Goal: Information Seeking & Learning: Learn about a topic

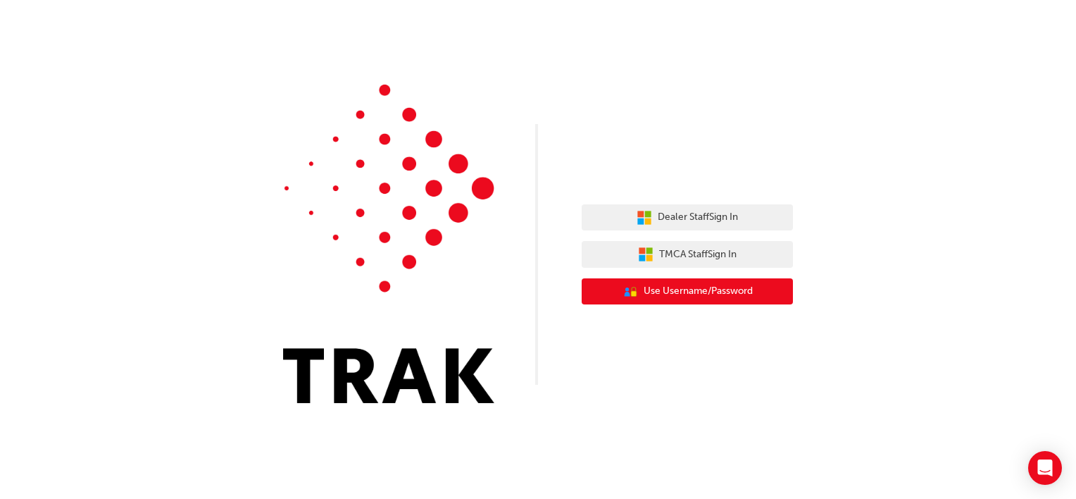
click at [677, 290] on span "Use Username/Password" at bounding box center [698, 291] width 109 height 16
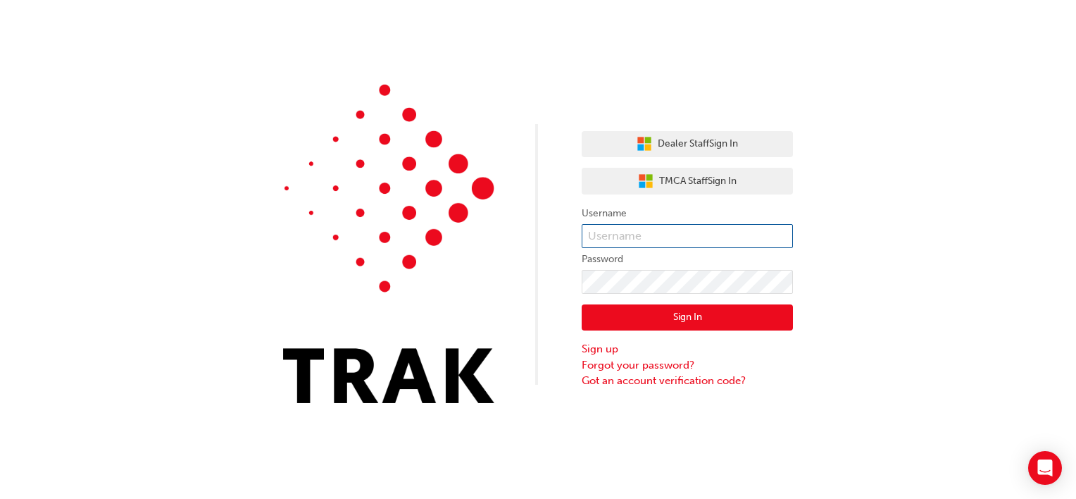
click at [663, 232] on input "text" at bounding box center [687, 236] width 211 height 24
type input "paul.callinan@peterkittle.com.au"
click at [687, 128] on div "Dealer Staff Sign In TMCA Staff Sign In Username paul.callinan@peterkittle.com.…" at bounding box center [687, 254] width 211 height 268
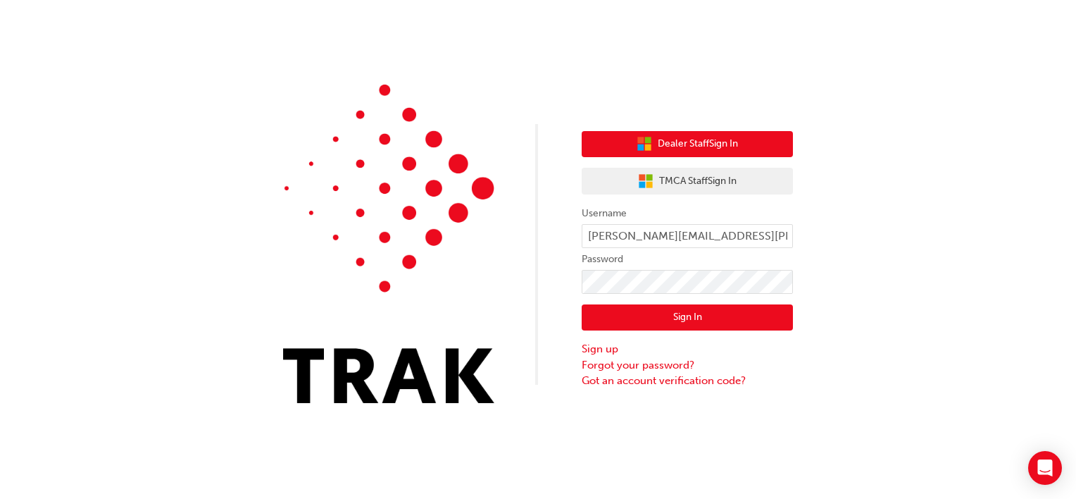
click at [687, 142] on span "Dealer Staff Sign In" at bounding box center [698, 144] width 80 height 16
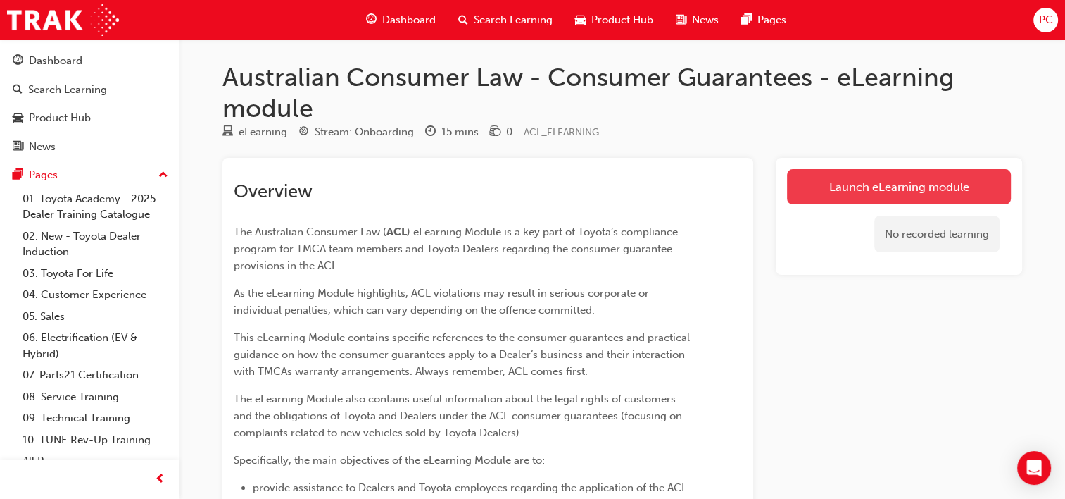
click at [894, 184] on link "Launch eLearning module" at bounding box center [899, 186] width 224 height 35
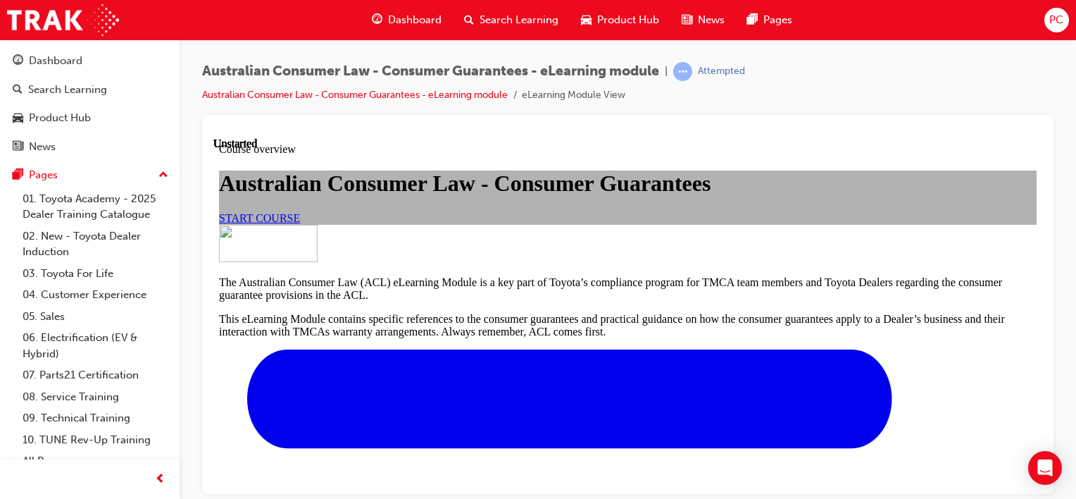
scroll to position [141, 0]
click at [300, 223] on span "START COURSE" at bounding box center [259, 217] width 81 height 12
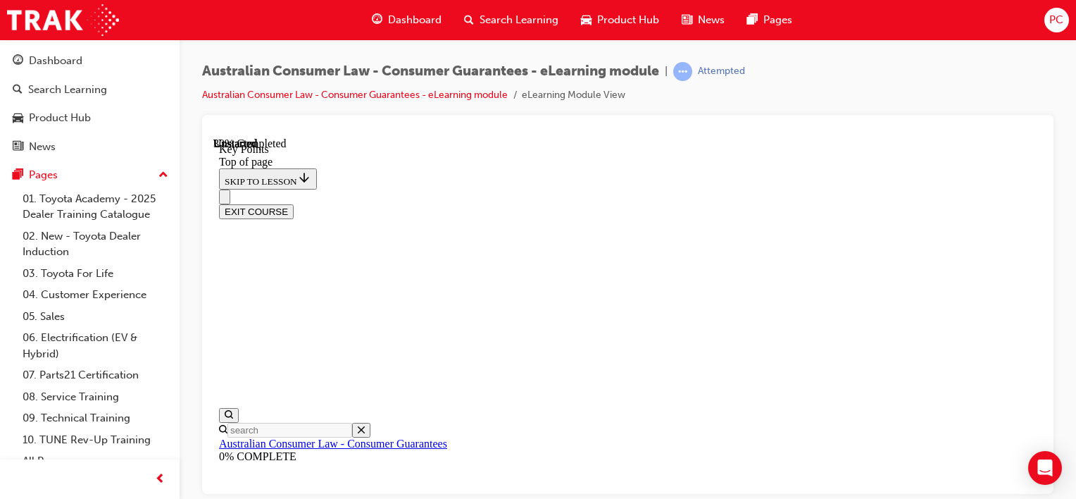
scroll to position [690, 0]
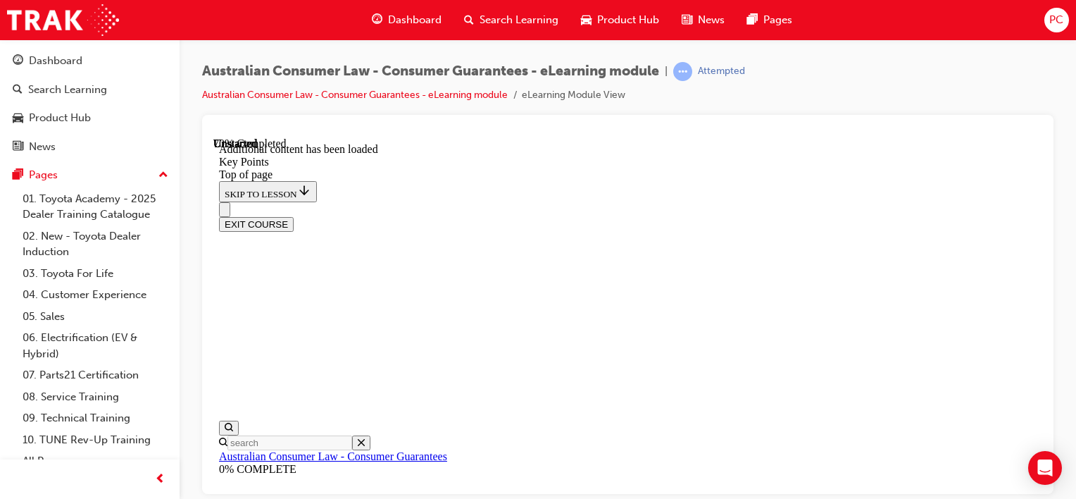
scroll to position [2021, 0]
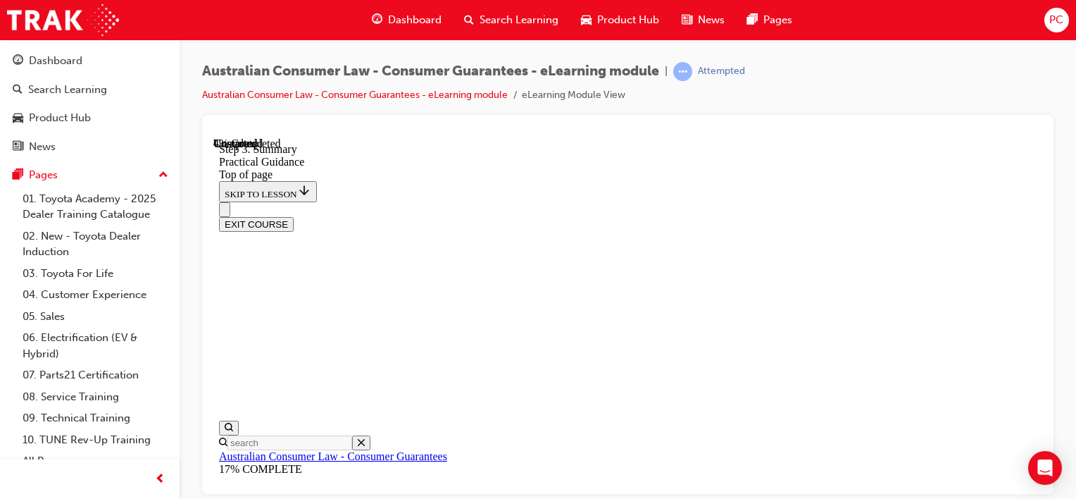
scroll to position [255, 0]
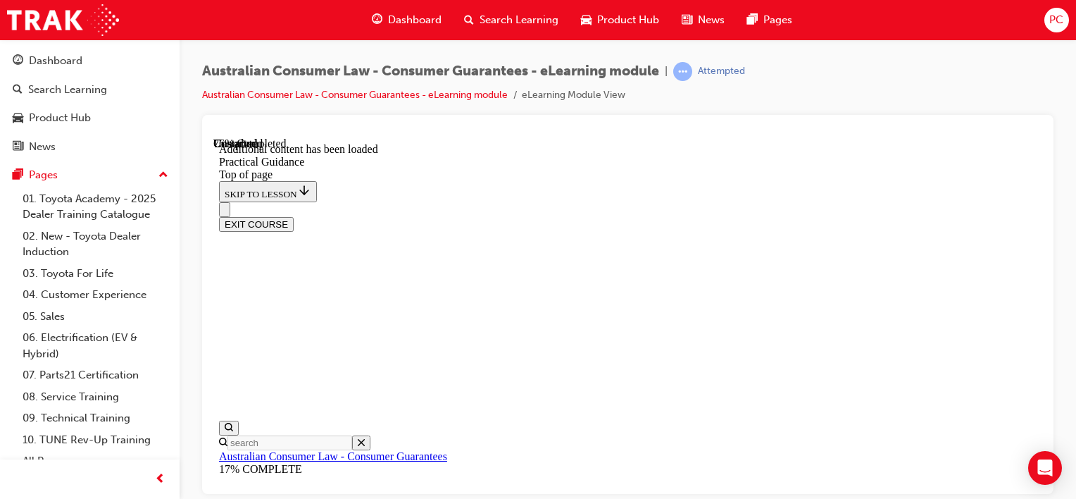
scroll to position [2719, 0]
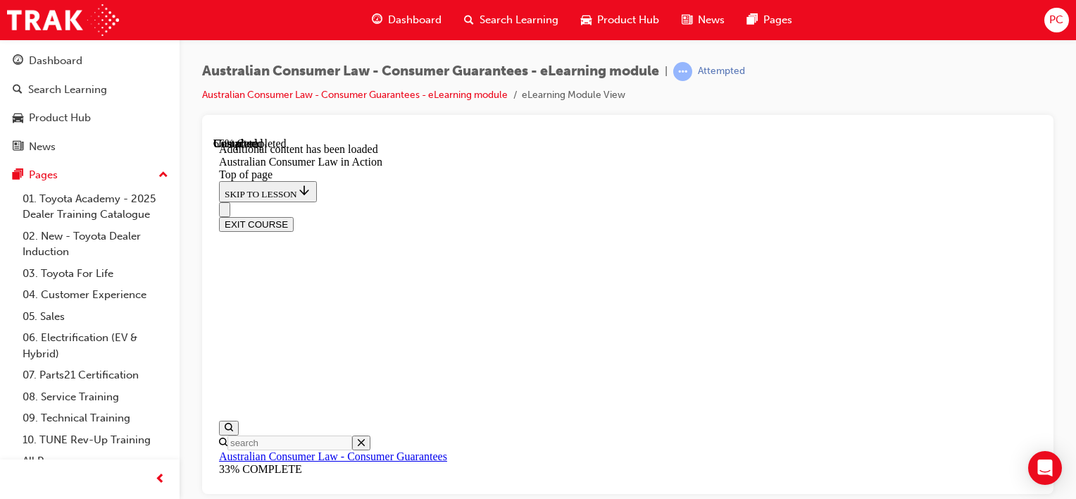
scroll to position [2115, 0]
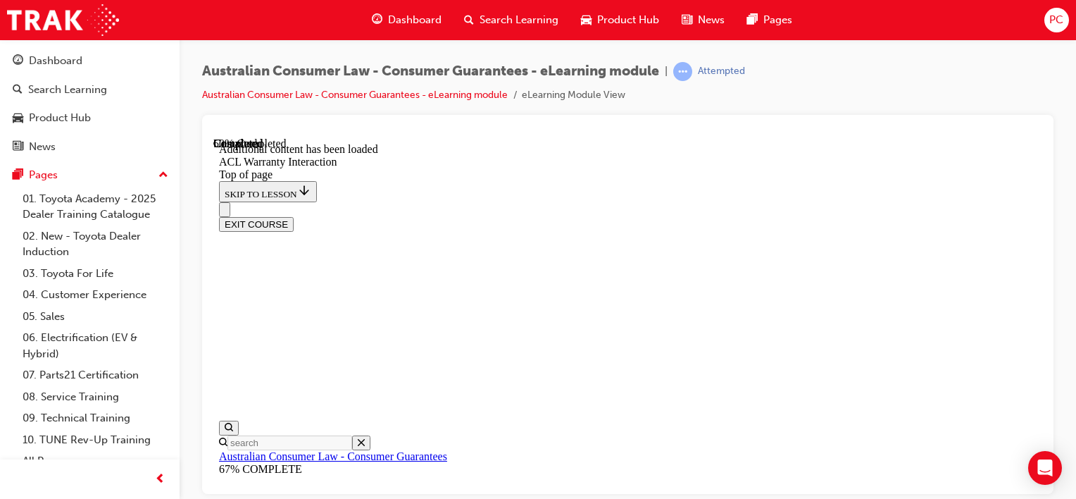
scroll to position [992, 0]
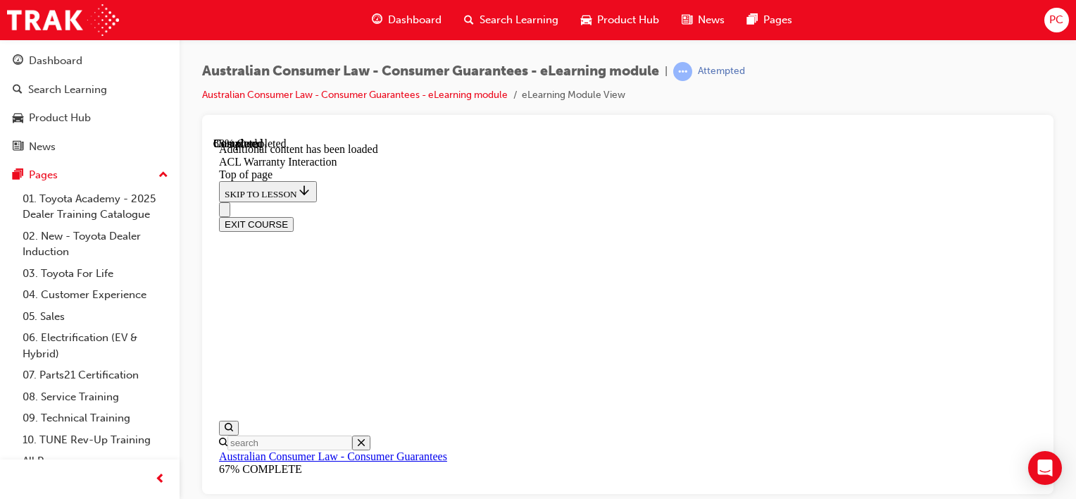
scroll to position [1805, 0]
click at [294, 216] on button "EXIT COURSE" at bounding box center [256, 223] width 75 height 15
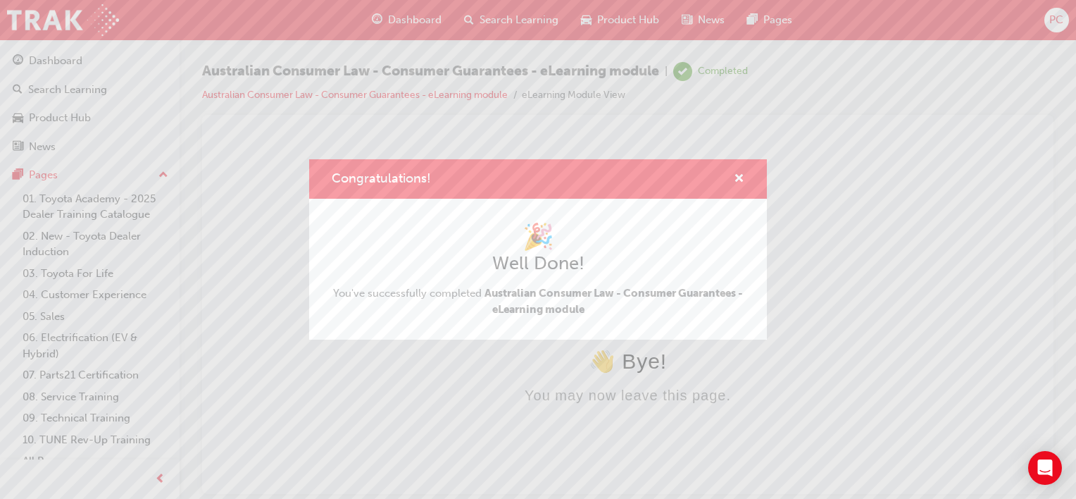
scroll to position [0, 0]
click at [736, 170] on button "Congratulations!" at bounding box center [739, 179] width 11 height 18
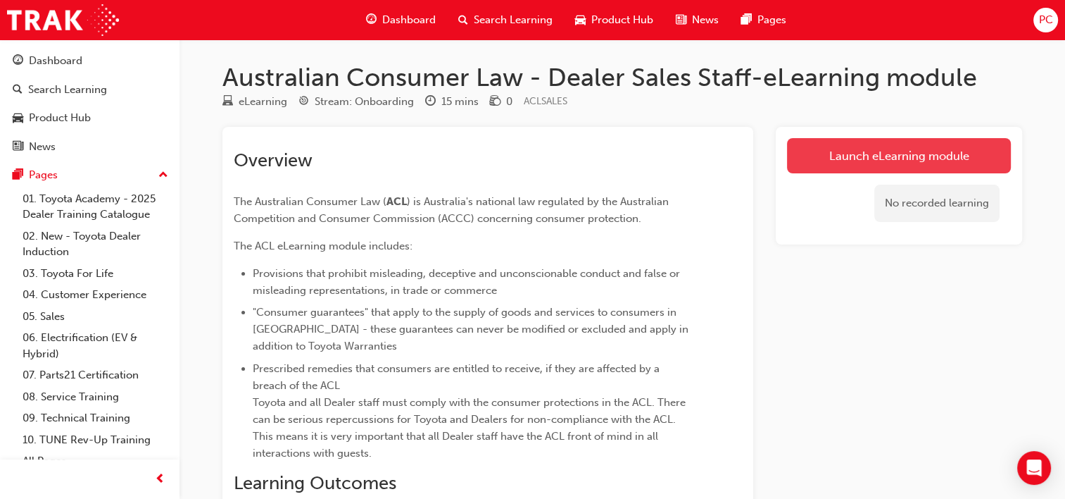
click at [893, 154] on link "Launch eLearning module" at bounding box center [899, 155] width 224 height 35
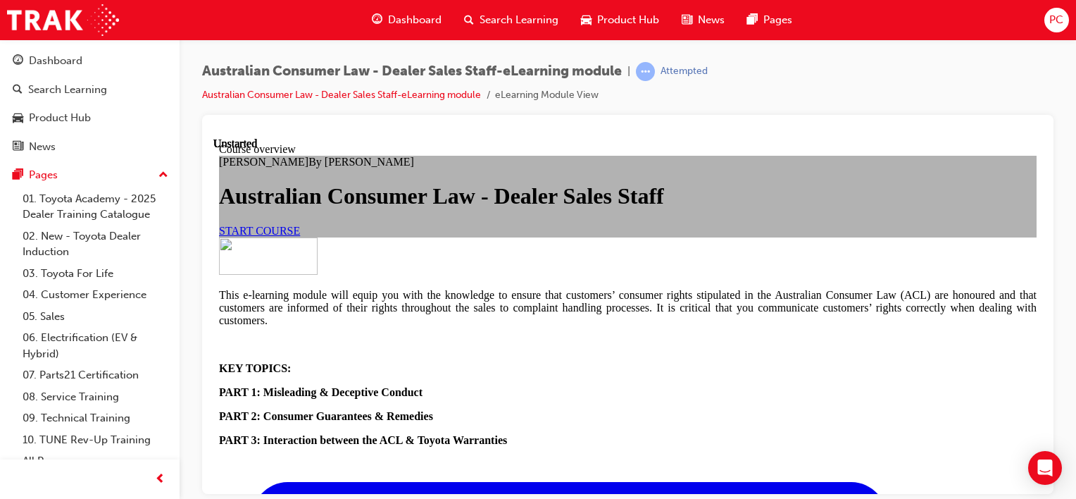
click at [300, 236] on span "START COURSE" at bounding box center [259, 230] width 81 height 12
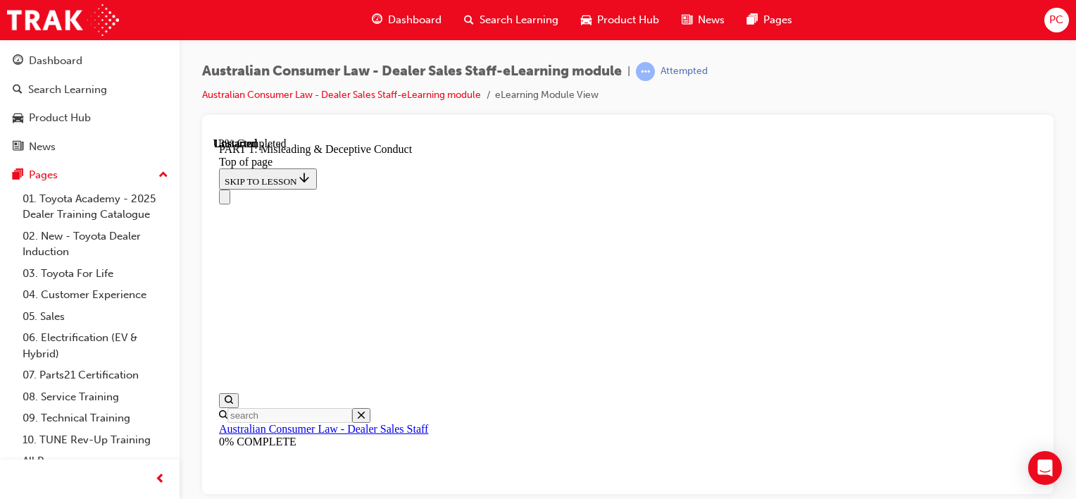
scroll to position [1100, 0]
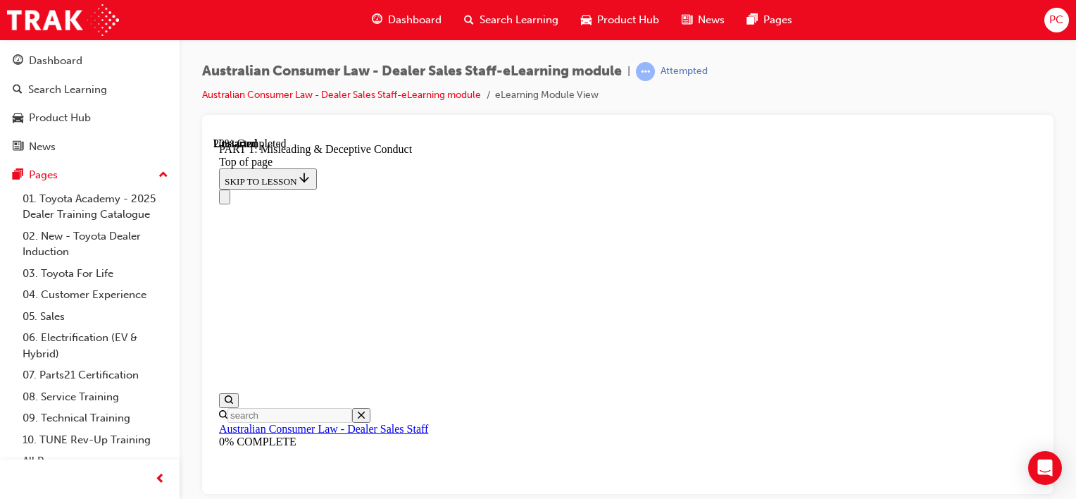
scroll to position [1213, 0]
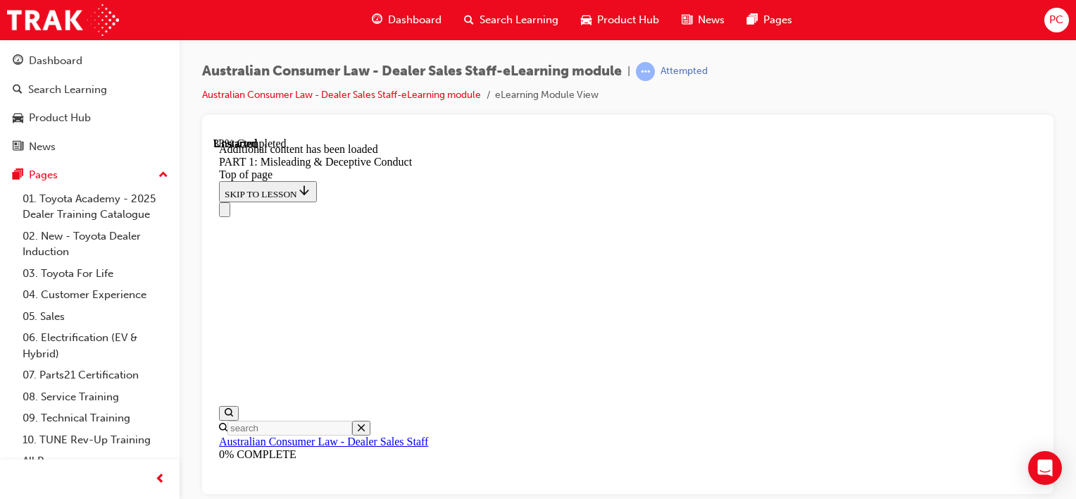
scroll to position [1773, 0]
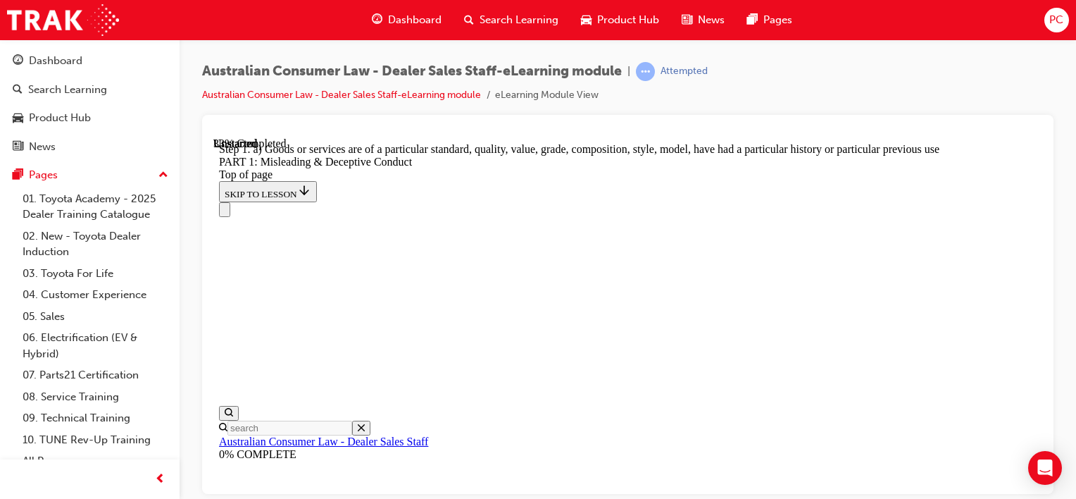
scroll to position [1746, 0]
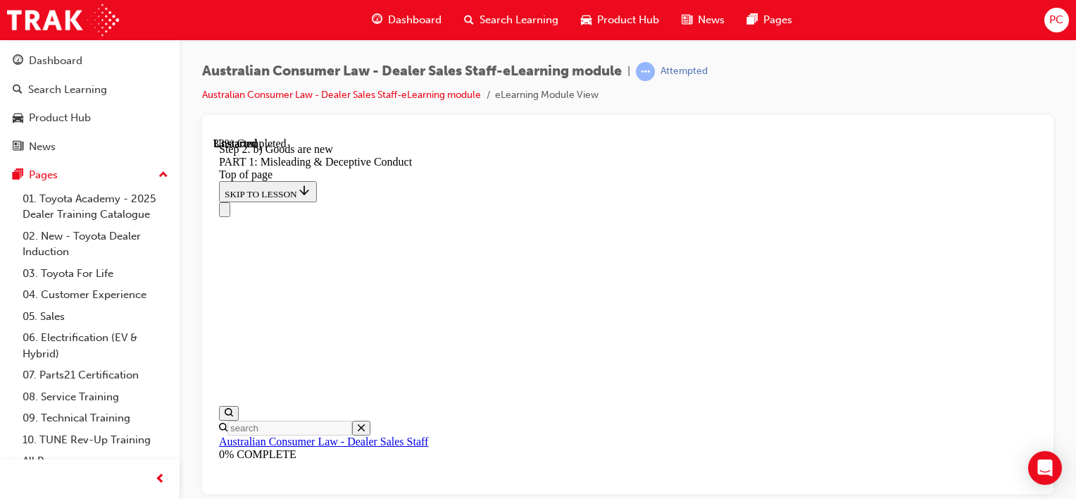
scroll to position [1676, 0]
